Goal: Check status

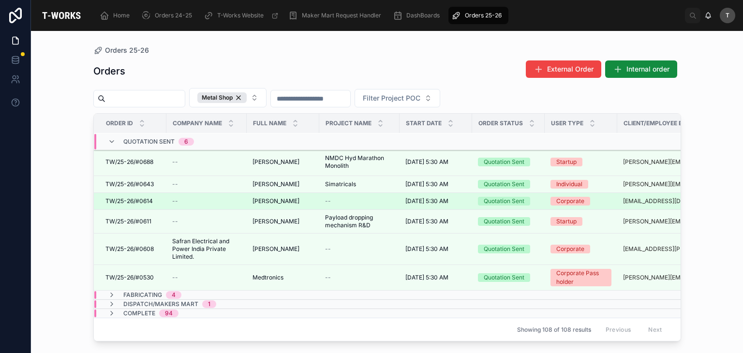
scroll to position [117, 0]
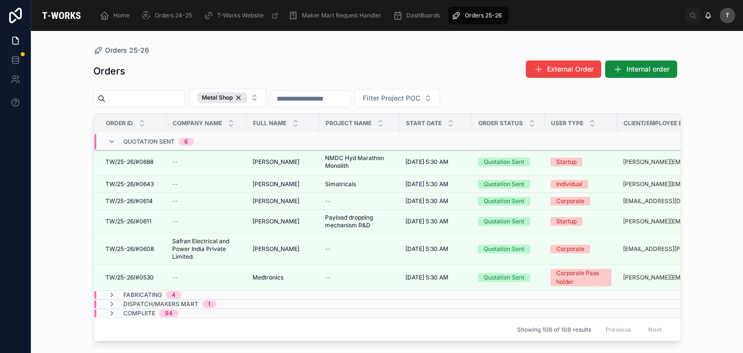
click at [178, 291] on span "4" at bounding box center [173, 295] width 15 height 8
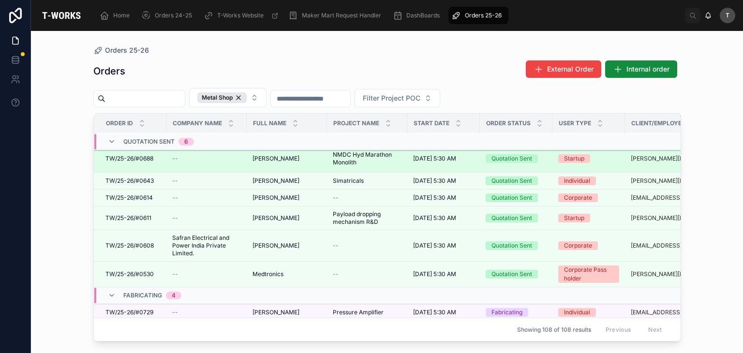
scroll to position [203, 0]
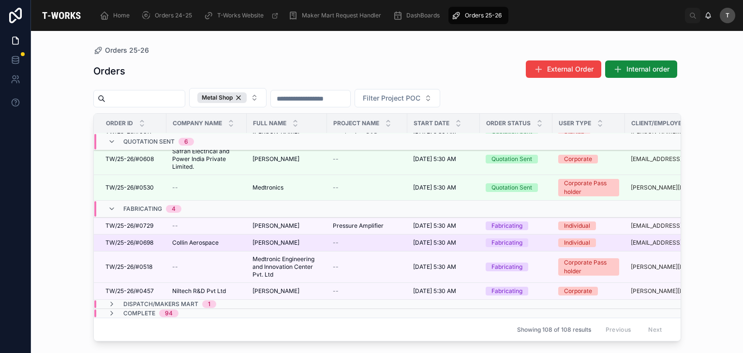
click at [149, 239] on span "TW/25-26/#0698" at bounding box center [129, 243] width 48 height 8
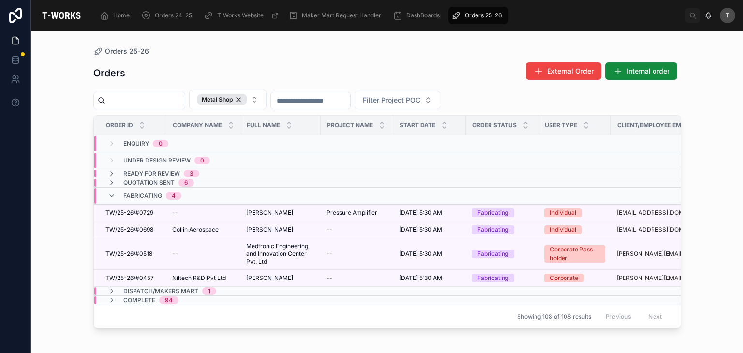
click at [127, 192] on span "Fabricating" at bounding box center [142, 196] width 39 height 8
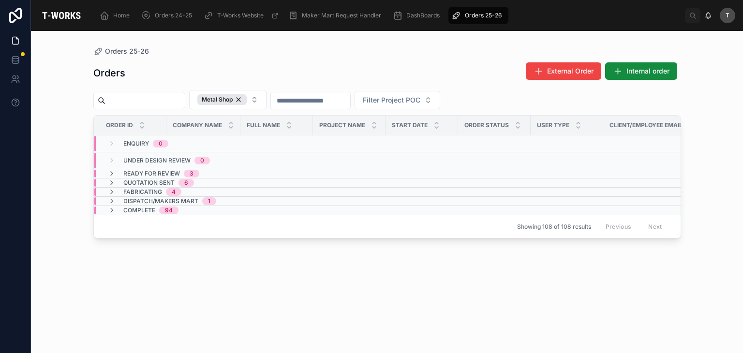
click at [132, 182] on span "Quotation Sent" at bounding box center [148, 183] width 51 height 8
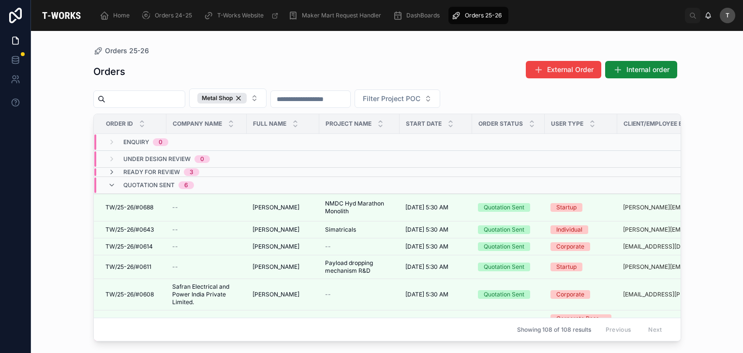
click at [132, 182] on span "Quotation Sent" at bounding box center [148, 185] width 51 height 8
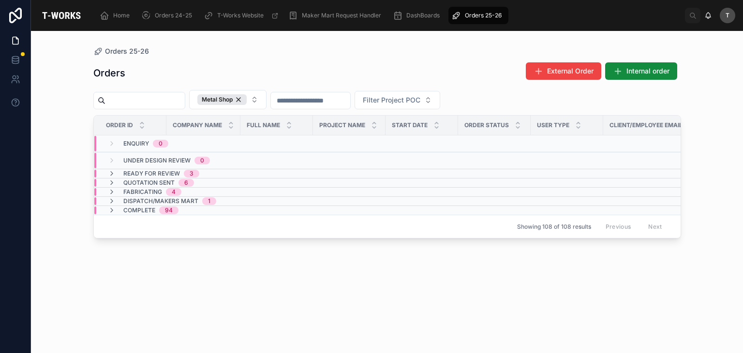
click at [142, 173] on span "Ready for Review" at bounding box center [151, 174] width 57 height 8
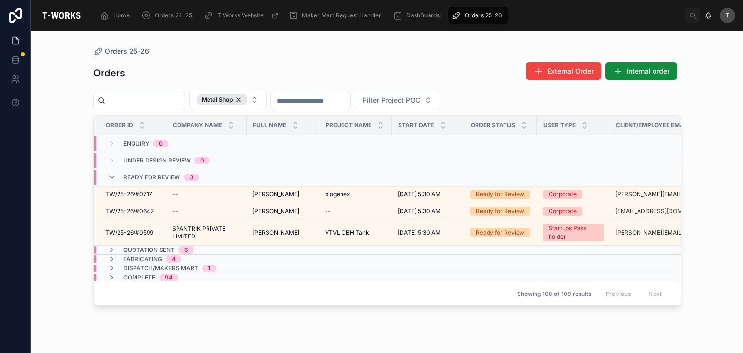
click at [142, 174] on span "Ready for Review" at bounding box center [151, 178] width 57 height 8
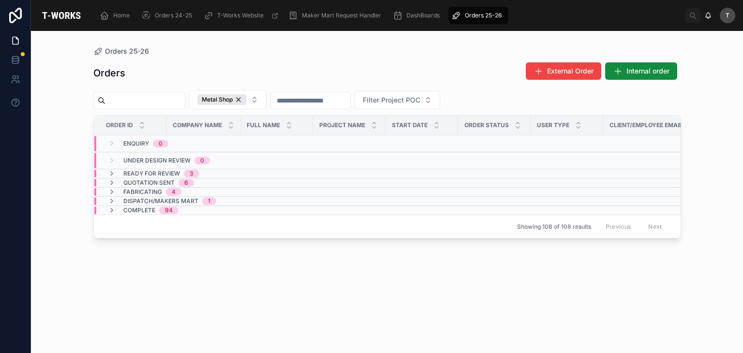
click at [122, 181] on div "Quotation Sent 6" at bounding box center [151, 183] width 86 height 8
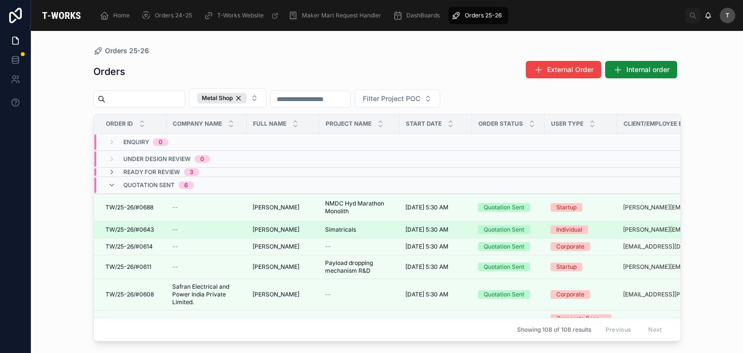
click at [255, 229] on span "[PERSON_NAME]" at bounding box center [275, 230] width 47 height 8
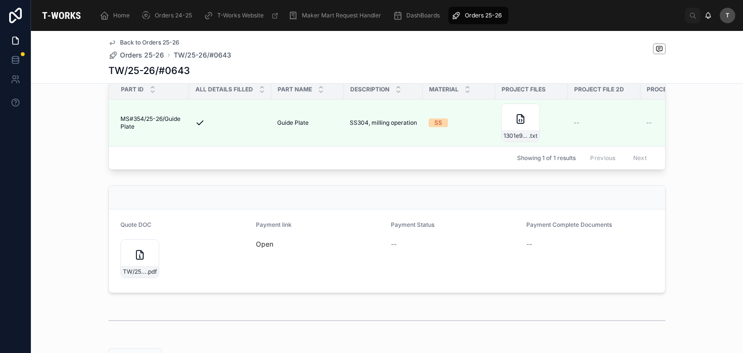
scroll to position [290, 0]
click at [140, 274] on div "TW/25-26/#0643 .pdf" at bounding box center [139, 257] width 39 height 39
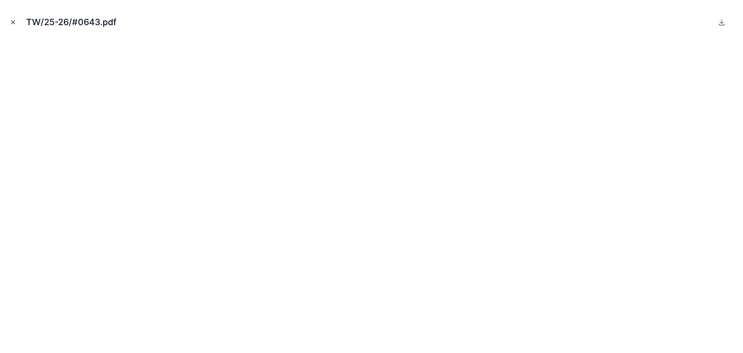
click at [9, 24] on button "Close modal" at bounding box center [13, 22] width 11 height 11
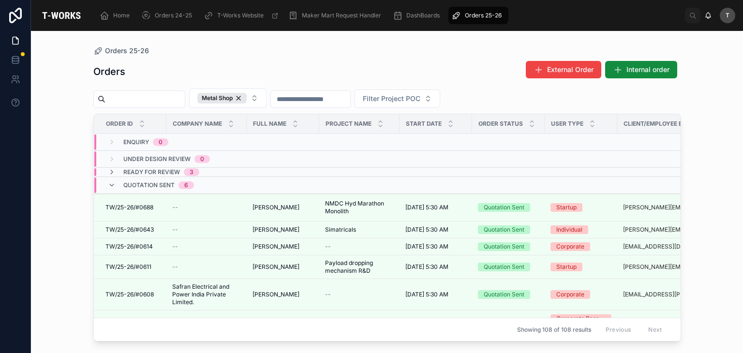
click at [145, 182] on span "Quotation Sent" at bounding box center [148, 185] width 51 height 8
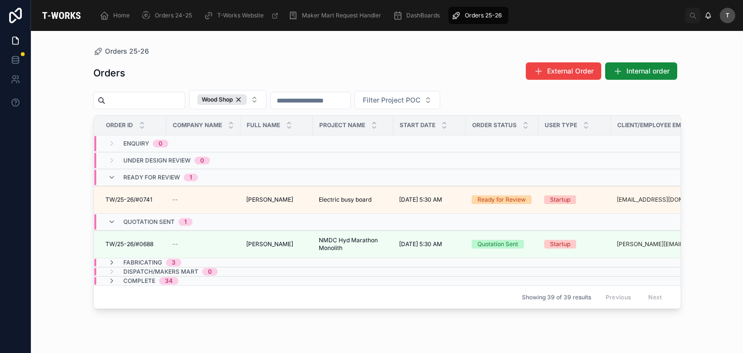
click at [128, 222] on span "Quotation Sent" at bounding box center [148, 222] width 51 height 8
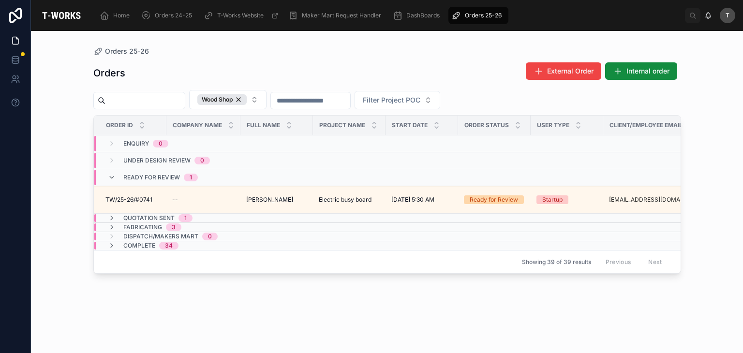
click at [136, 176] on span "Ready for Review" at bounding box center [151, 178] width 57 height 8
